Goal: Task Accomplishment & Management: Use online tool/utility

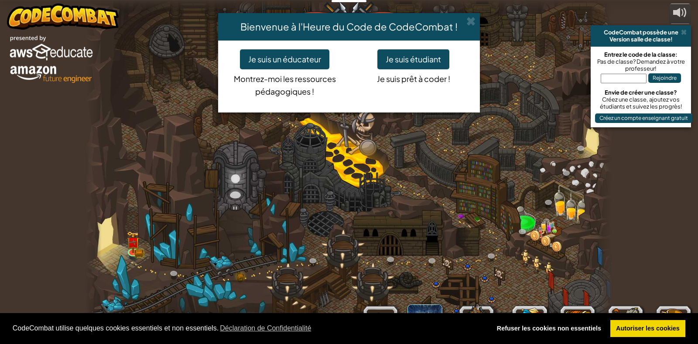
select select "fr"
click at [475, 20] on span at bounding box center [470, 21] width 9 height 9
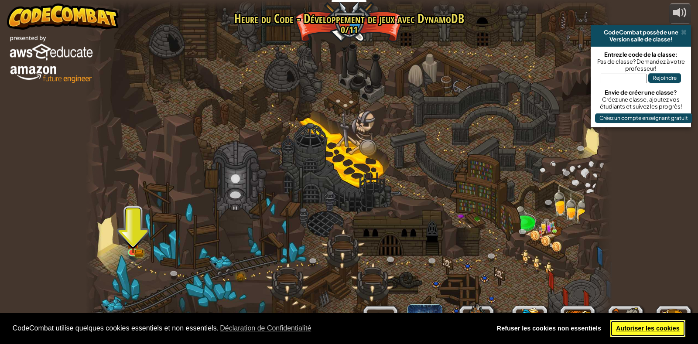
click at [659, 323] on link "Autoriser les cookies" at bounding box center [647, 328] width 75 height 17
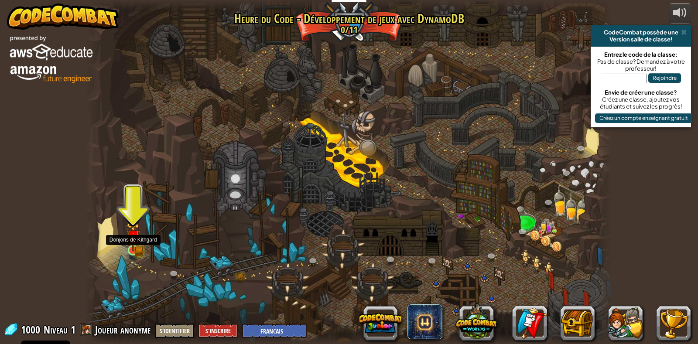
click at [136, 241] on img at bounding box center [133, 237] width 8 height 8
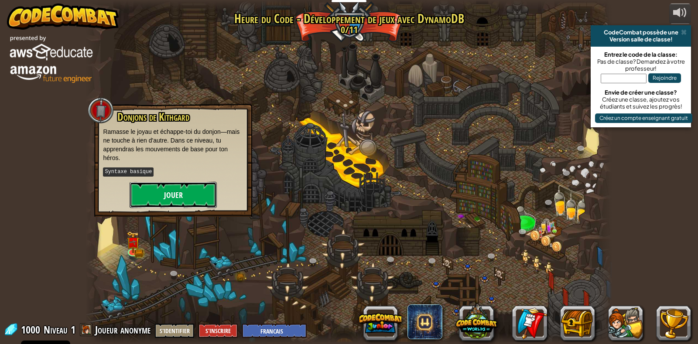
click at [176, 191] on button "Jouer" at bounding box center [173, 195] width 87 height 26
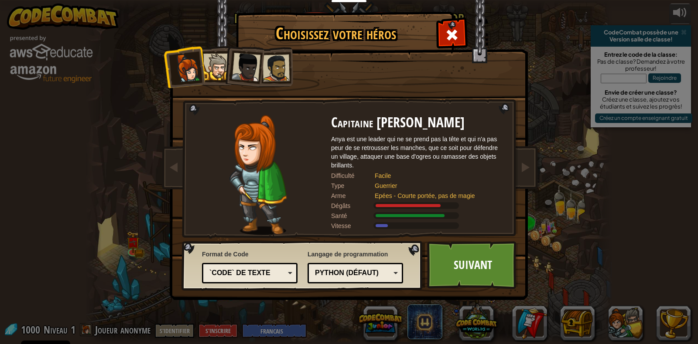
click at [243, 64] on div at bounding box center [246, 67] width 29 height 29
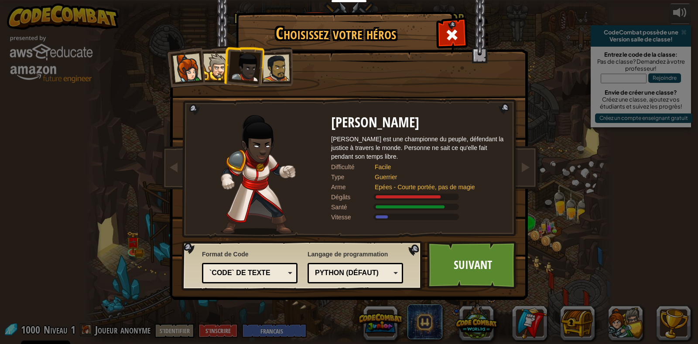
drag, startPoint x: 205, startPoint y: 71, endPoint x: 210, endPoint y: 71, distance: 5.7
click at [205, 71] on div at bounding box center [216, 67] width 27 height 27
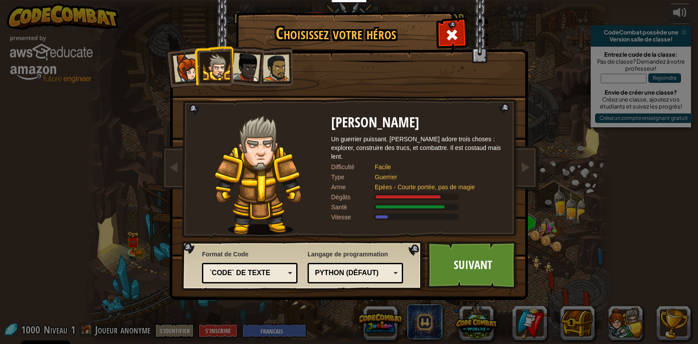
drag, startPoint x: 270, startPoint y: 70, endPoint x: 277, endPoint y: 72, distance: 7.2
click at [273, 70] on div at bounding box center [276, 68] width 27 height 27
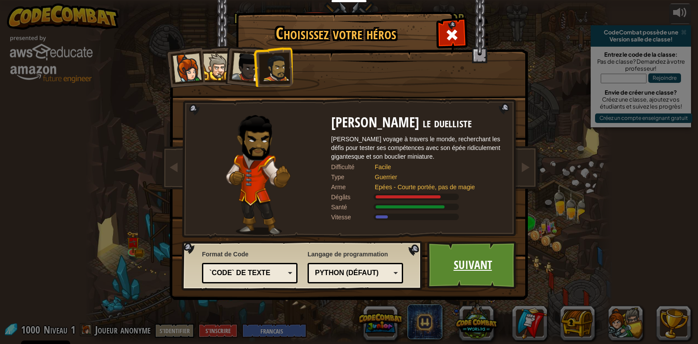
click at [439, 271] on link "Suivant" at bounding box center [472, 265] width 91 height 48
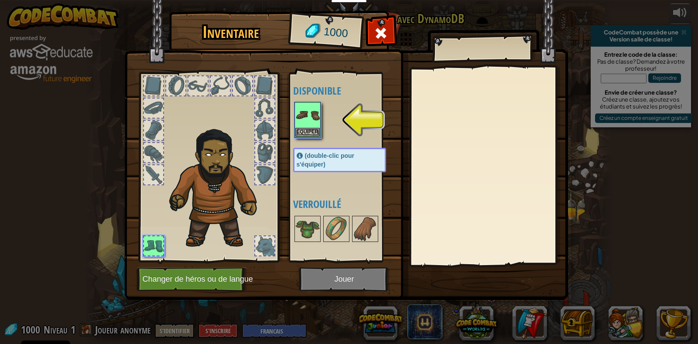
drag, startPoint x: 307, startPoint y: 229, endPoint x: 315, endPoint y: 141, distance: 88.5
click at [315, 143] on div "Disponible Equiper (double-clic pour s'équiper) Verrouillé" at bounding box center [348, 167] width 110 height 182
click at [312, 127] on button "Equiper" at bounding box center [307, 131] width 24 height 9
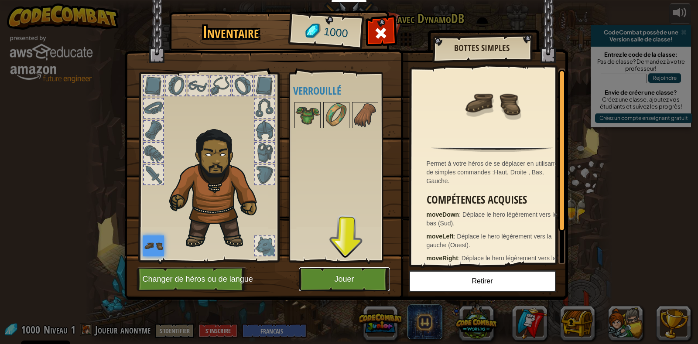
click at [358, 274] on button "Jouer" at bounding box center [344, 279] width 91 height 24
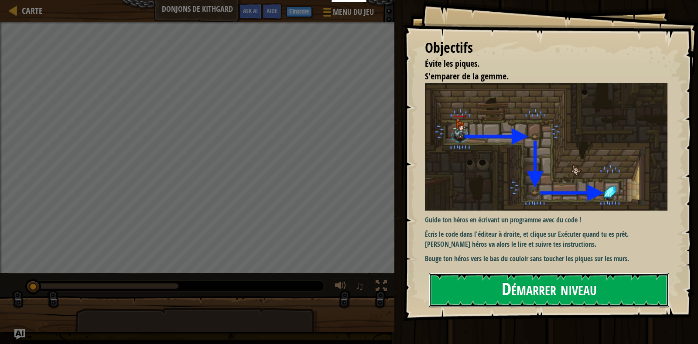
click at [596, 296] on button "Démarrer niveau" at bounding box center [549, 290] width 240 height 34
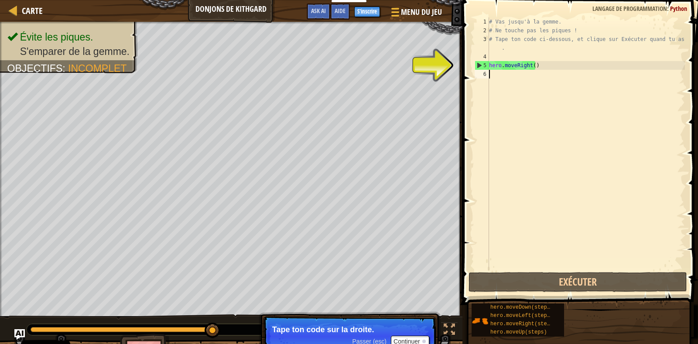
drag, startPoint x: 322, startPoint y: 337, endPoint x: 321, endPoint y: 331, distance: 6.2
click at [321, 333] on p "Passer (esc) Continuer Tape ton code sur la droite." at bounding box center [349, 336] width 173 height 40
click at [321, 331] on p "Tape ton code sur la droite." at bounding box center [349, 329] width 155 height 9
click at [508, 68] on div "# Vas jusqu'à la gemme. # Ne touche pas les piques ! # Tape ton code ci-dessous…" at bounding box center [586, 152] width 198 height 270
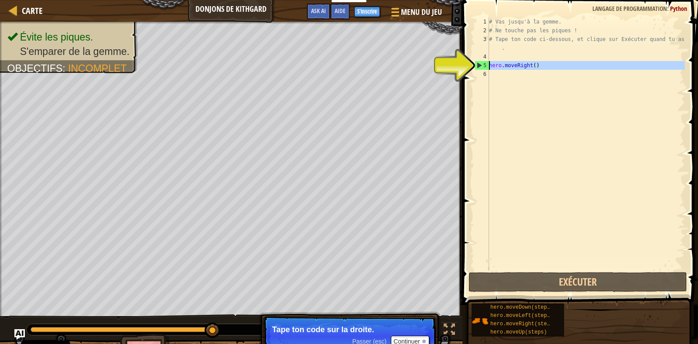
click at [477, 64] on div "5" at bounding box center [482, 65] width 14 height 9
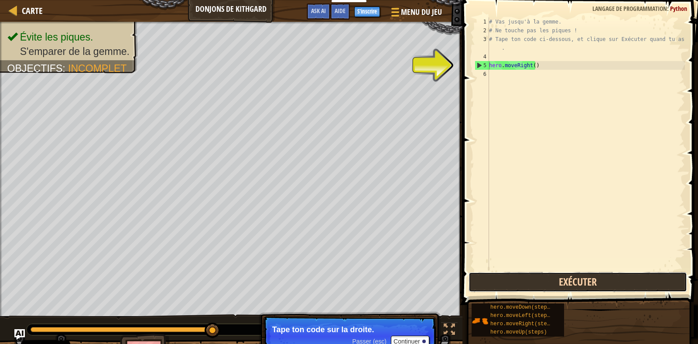
drag, startPoint x: 542, startPoint y: 284, endPoint x: 555, endPoint y: 275, distance: 15.4
click at [542, 284] on button "Exécuter" at bounding box center [577, 282] width 219 height 20
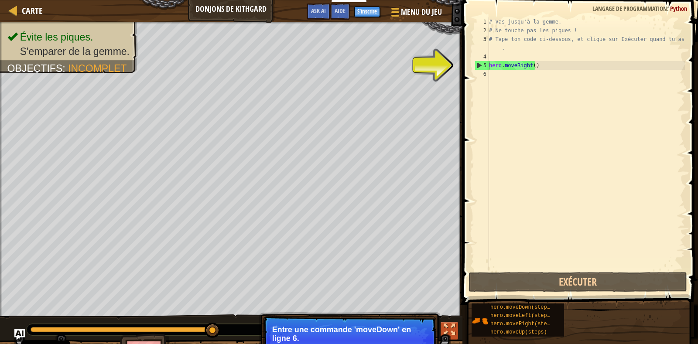
click at [448, 332] on div at bounding box center [449, 329] width 11 height 11
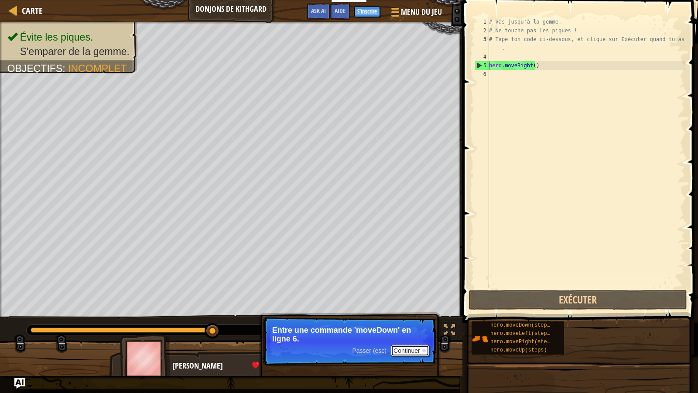
click at [402, 344] on button "Continuer" at bounding box center [410, 350] width 38 height 11
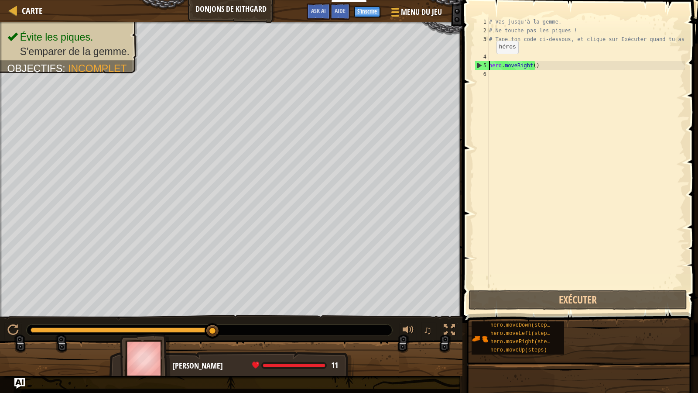
click at [477, 67] on div "5" at bounding box center [482, 65] width 14 height 9
type textarea "hero.moveRight()"
click at [477, 67] on div "5" at bounding box center [482, 65] width 14 height 9
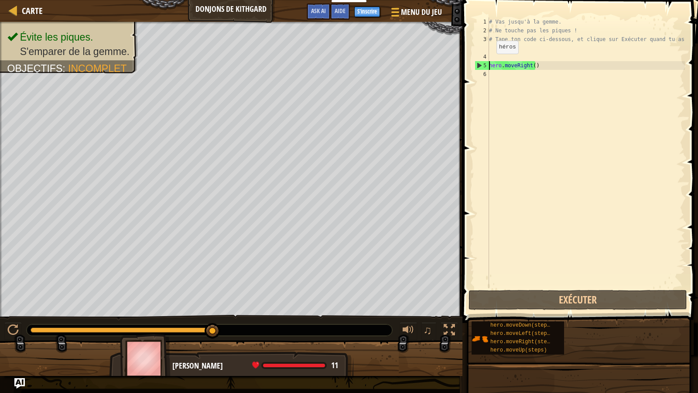
drag, startPoint x: 477, startPoint y: 67, endPoint x: 503, endPoint y: 70, distance: 25.5
click at [493, 68] on div "hero.moveRight() 1 2 3 4 5 6 # Vas jusqu'à la gemme. # Ne touche pas les piques…" at bounding box center [579, 152] width 212 height 270
type textarea "hero.moveRight()"
click at [509, 72] on div "# Vas jusqu'à la gemme. # Ne touche pas les piques ! # Tape ton code ci-dessous…" at bounding box center [586, 152] width 198 height 270
click at [496, 67] on div "# Vas jusqu'à la gemme. # Ne touche pas les piques ! # Tape ton code ci-dessous…" at bounding box center [586, 161] width 198 height 288
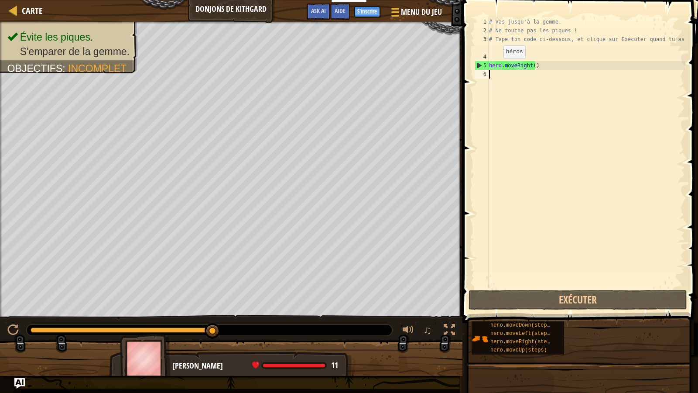
type textarea "hero.moveRight()"
click at [489, 74] on div "6" at bounding box center [482, 74] width 14 height 9
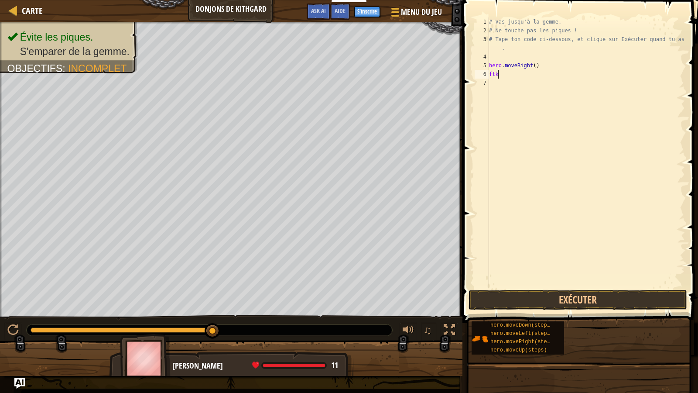
type textarea "f"
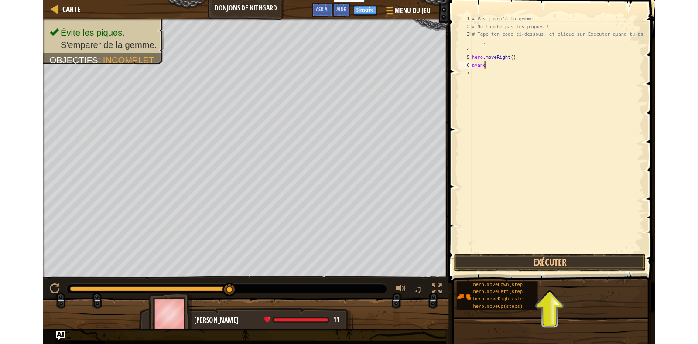
scroll to position [4, 1]
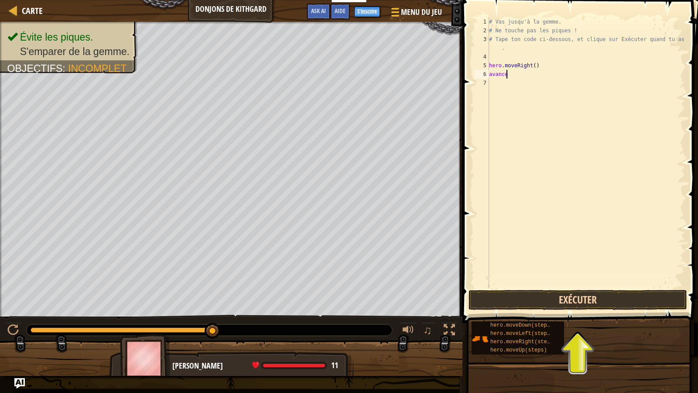
type textarea "avance"
click at [589, 295] on button "Exécuter" at bounding box center [577, 300] width 219 height 20
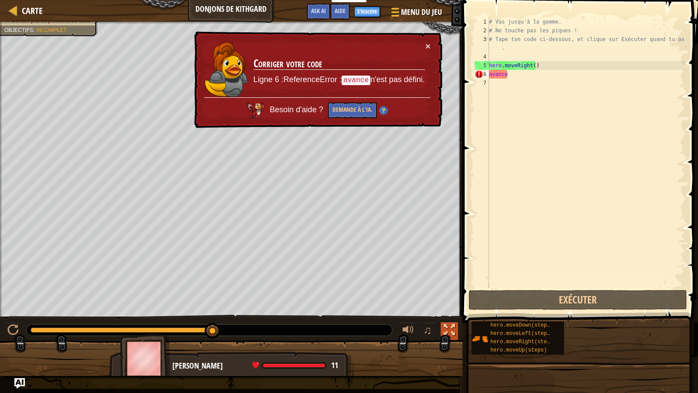
click at [453, 326] on div at bounding box center [449, 329] width 11 height 11
